Goal: Task Accomplishment & Management: Use online tool/utility

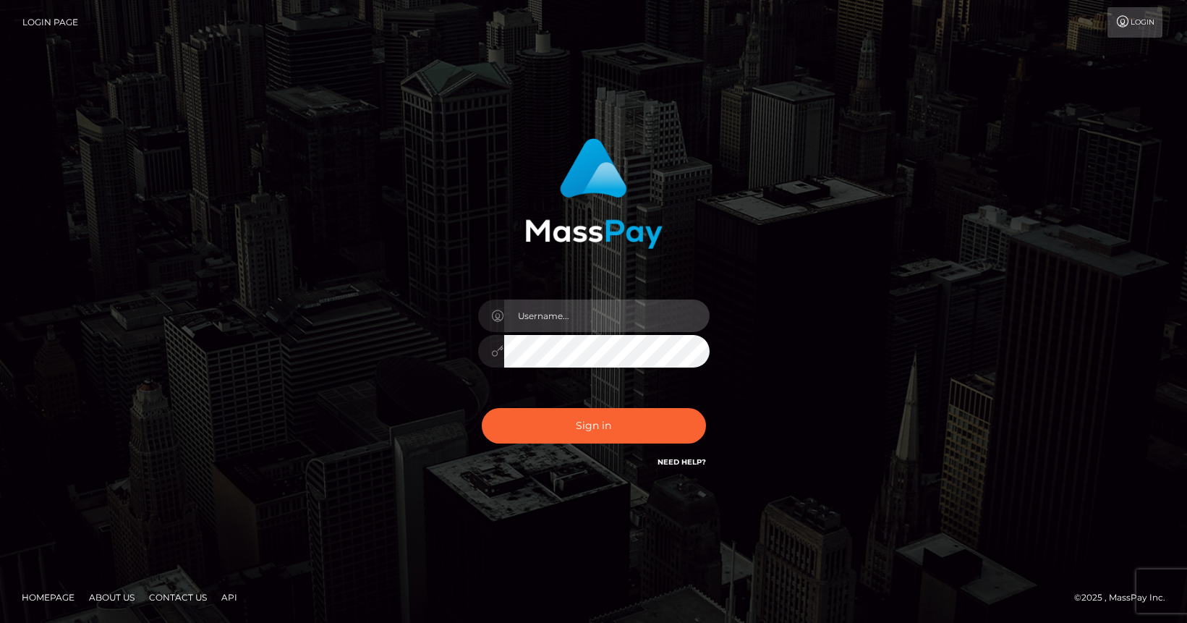
click at [561, 318] on input "text" at bounding box center [606, 316] width 205 height 33
type input "mislam"
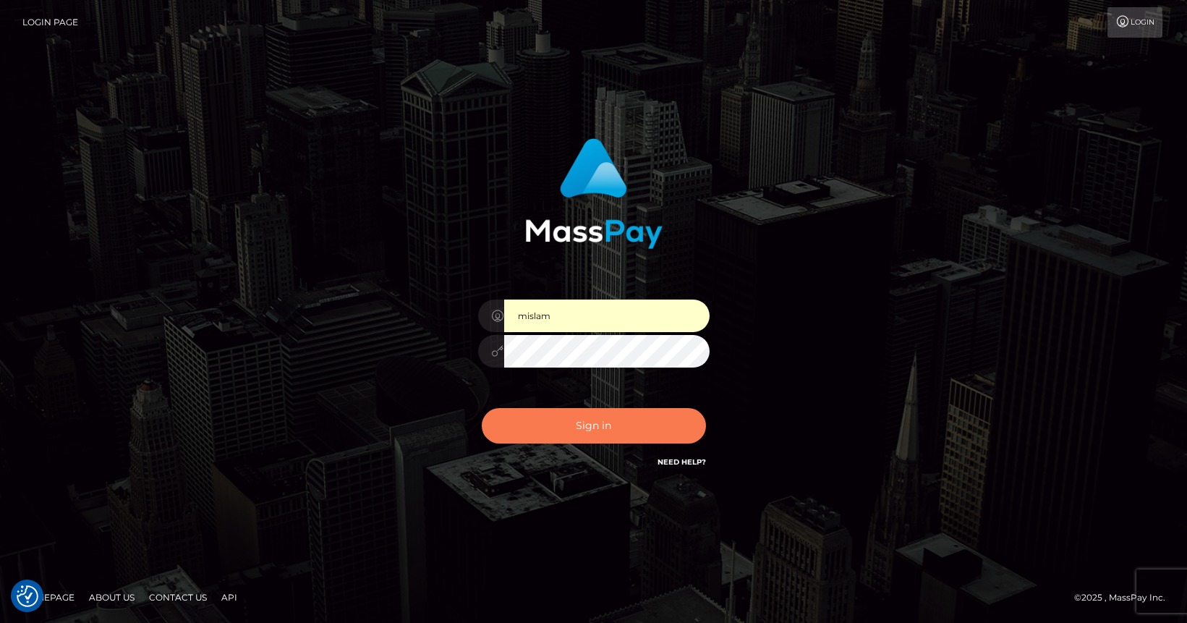
click at [595, 424] on button "Sign in" at bounding box center [594, 425] width 224 height 35
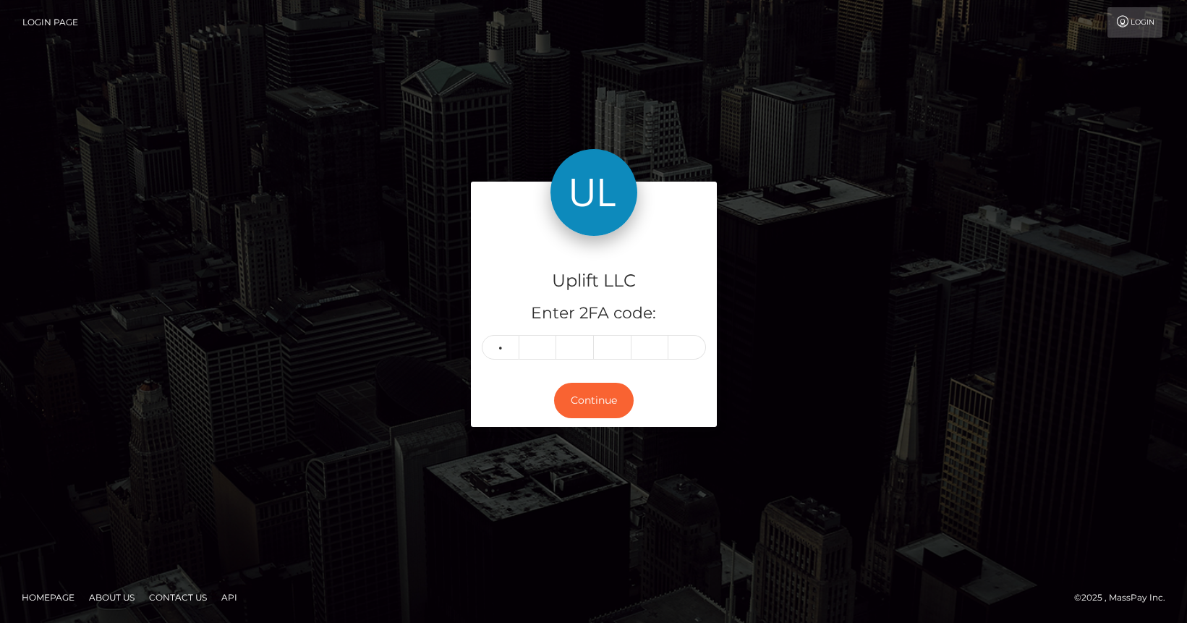
type input "6"
type input "9"
type input "5"
type input "6"
type input "5"
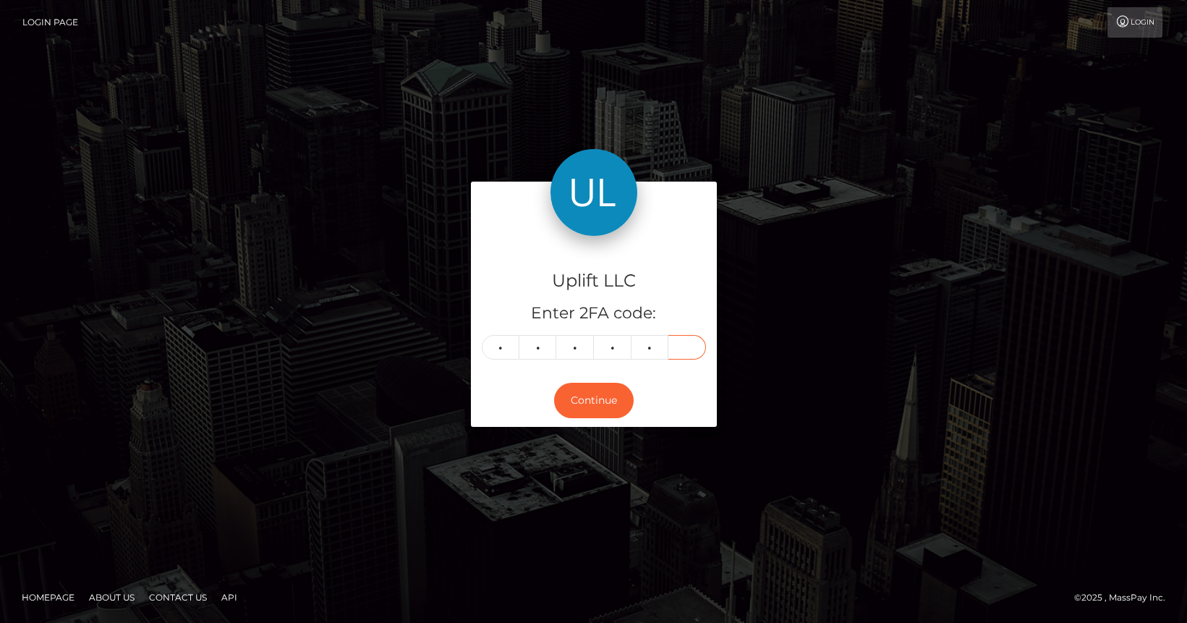
type input "1"
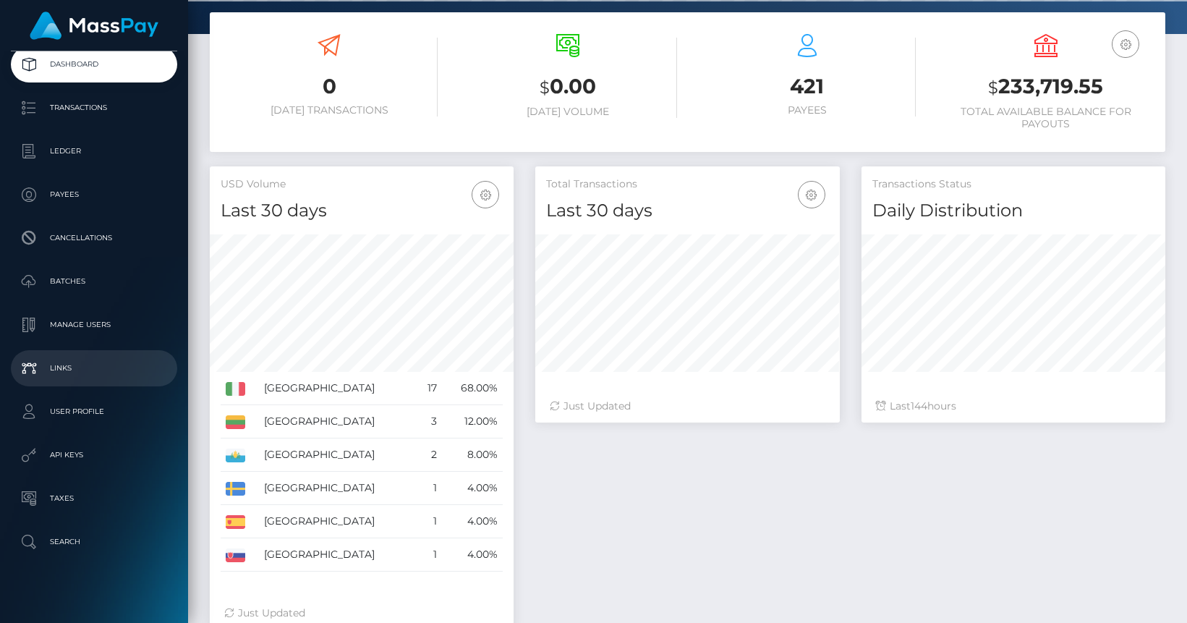
scroll to position [85, 0]
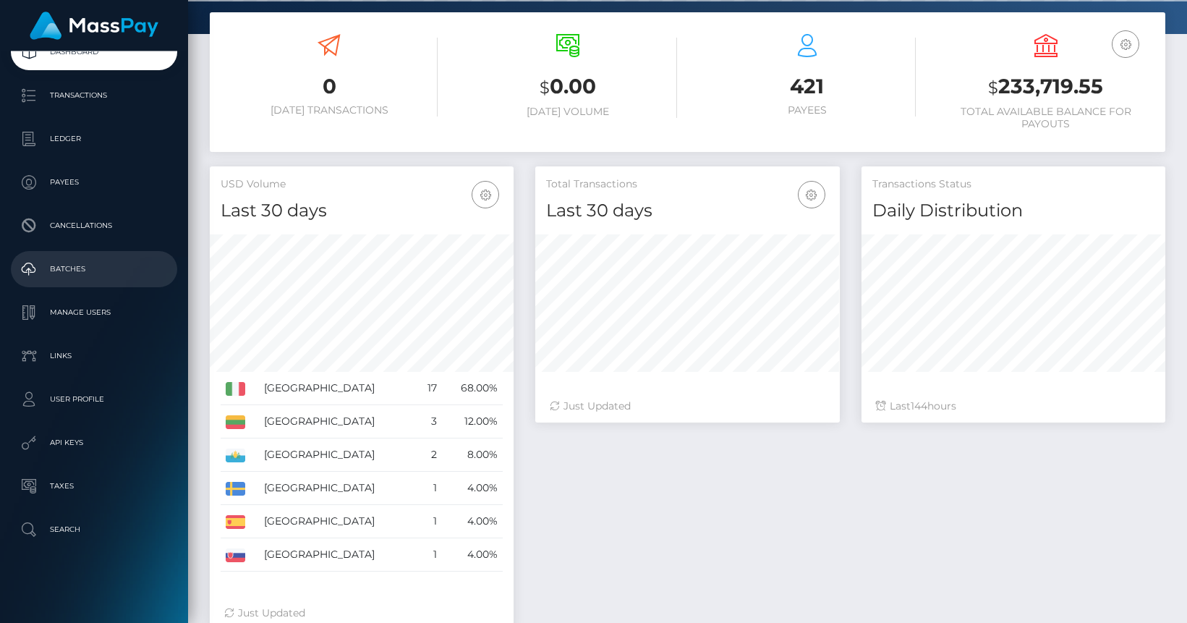
click at [83, 266] on p "Batches" at bounding box center [94, 269] width 155 height 22
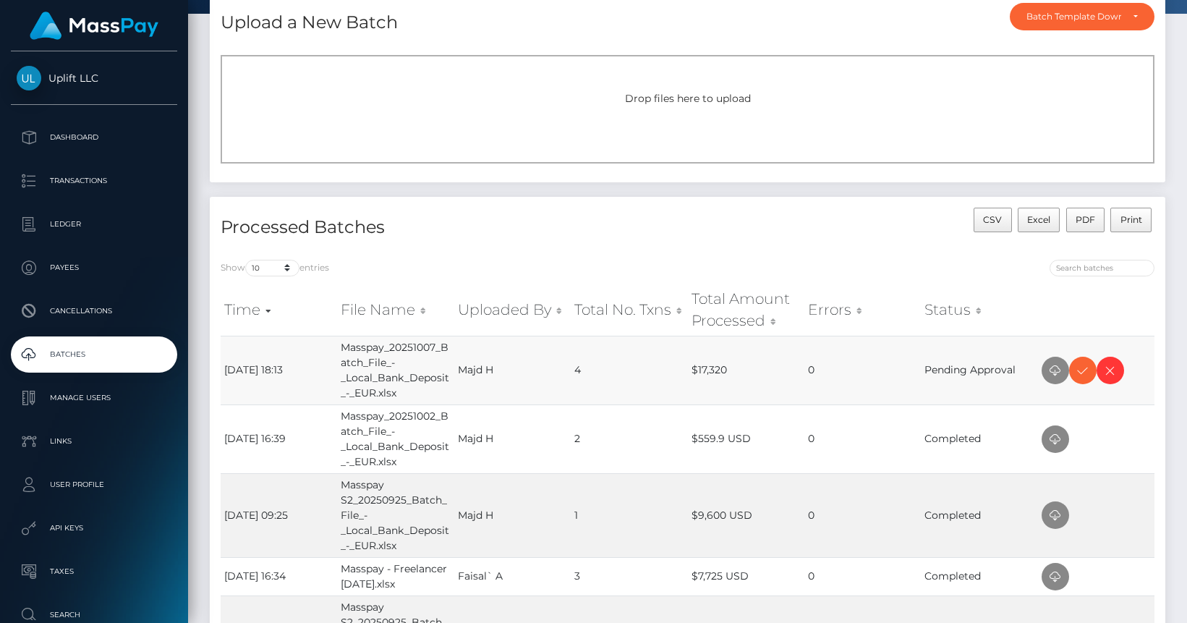
scroll to position [93, 0]
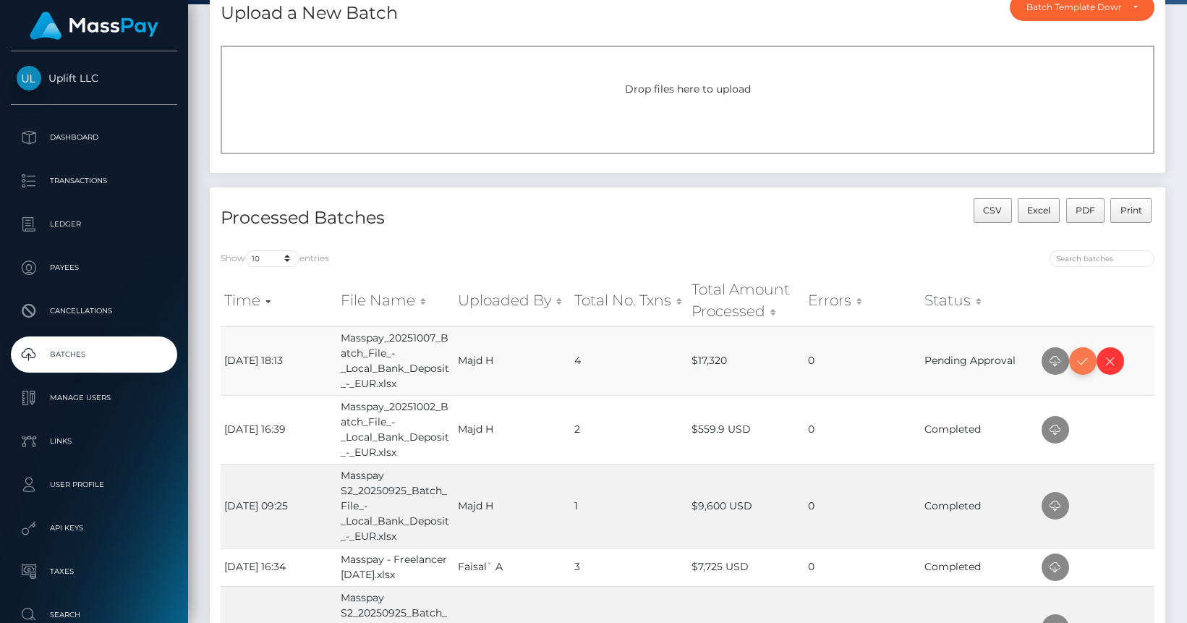
click at [1078, 359] on icon at bounding box center [1082, 361] width 17 height 18
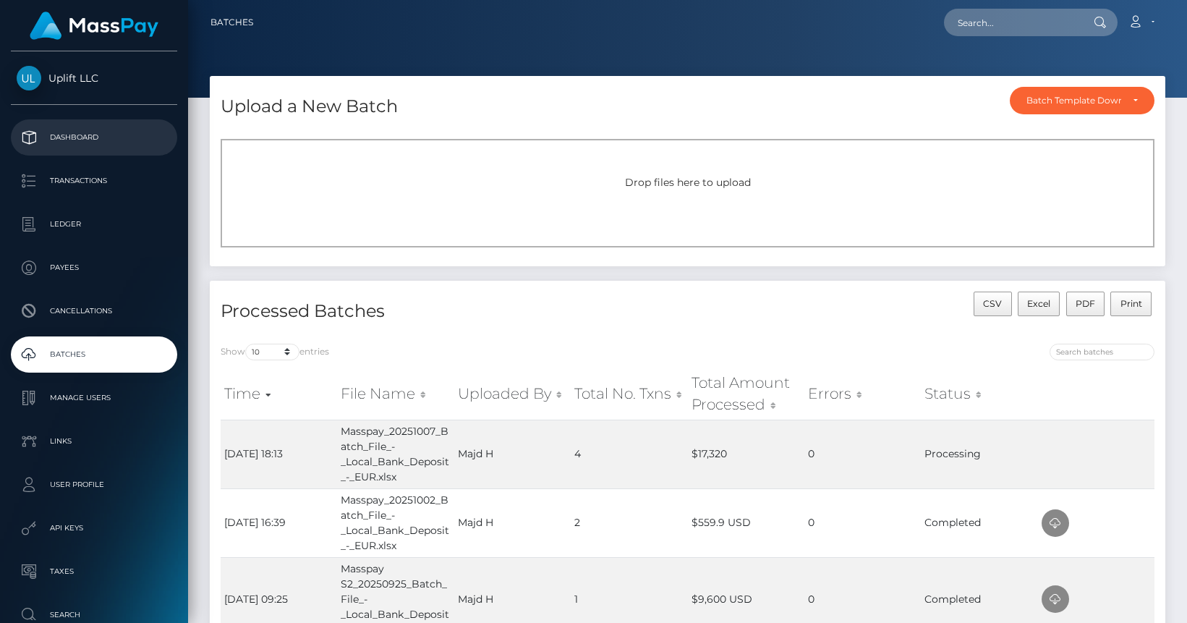
click at [49, 143] on p "Dashboard" at bounding box center [94, 138] width 155 height 22
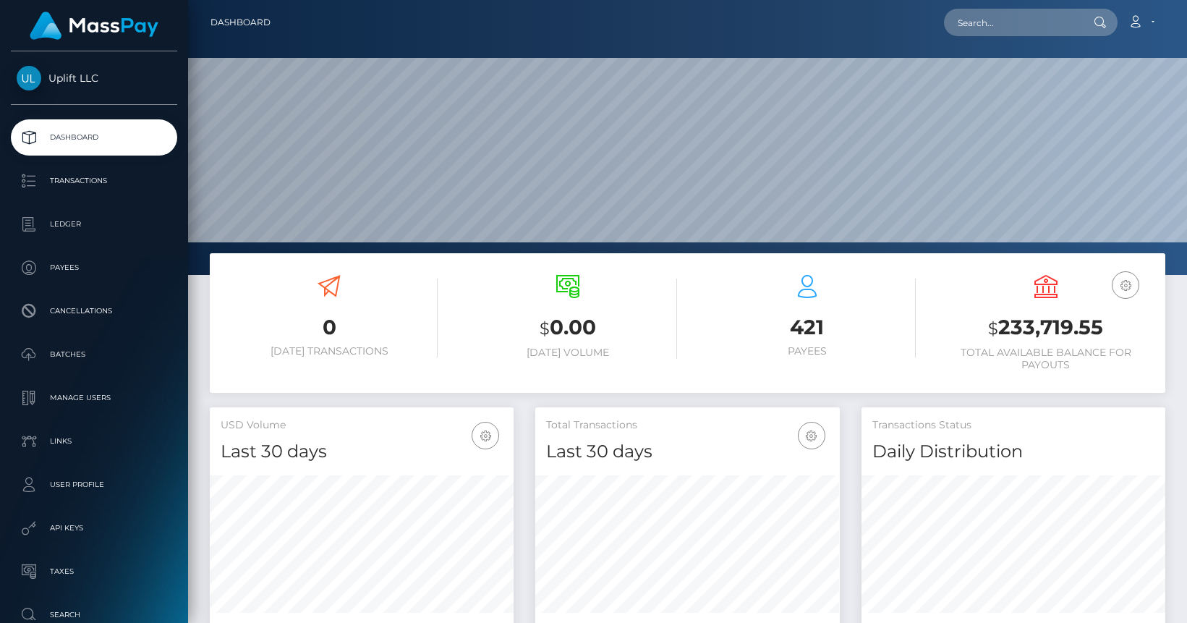
scroll to position [256, 304]
